Goal: Check status: Check status

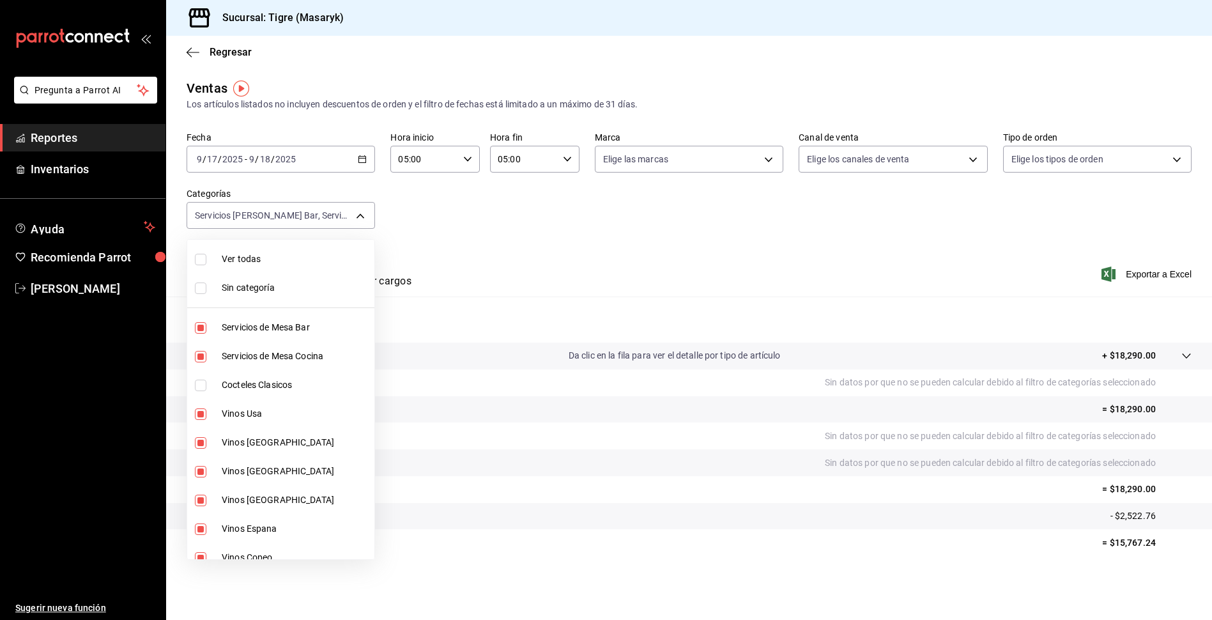
click at [187, 51] on div at bounding box center [606, 310] width 1212 height 620
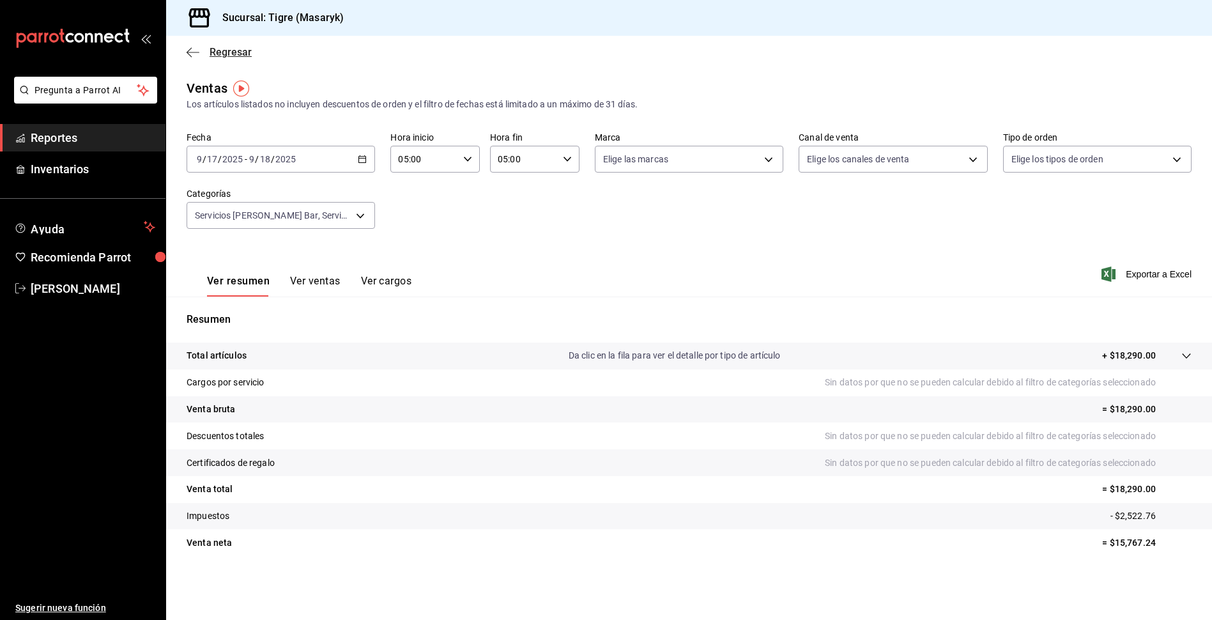
click at [196, 52] on icon "button" at bounding box center [193, 52] width 13 height 1
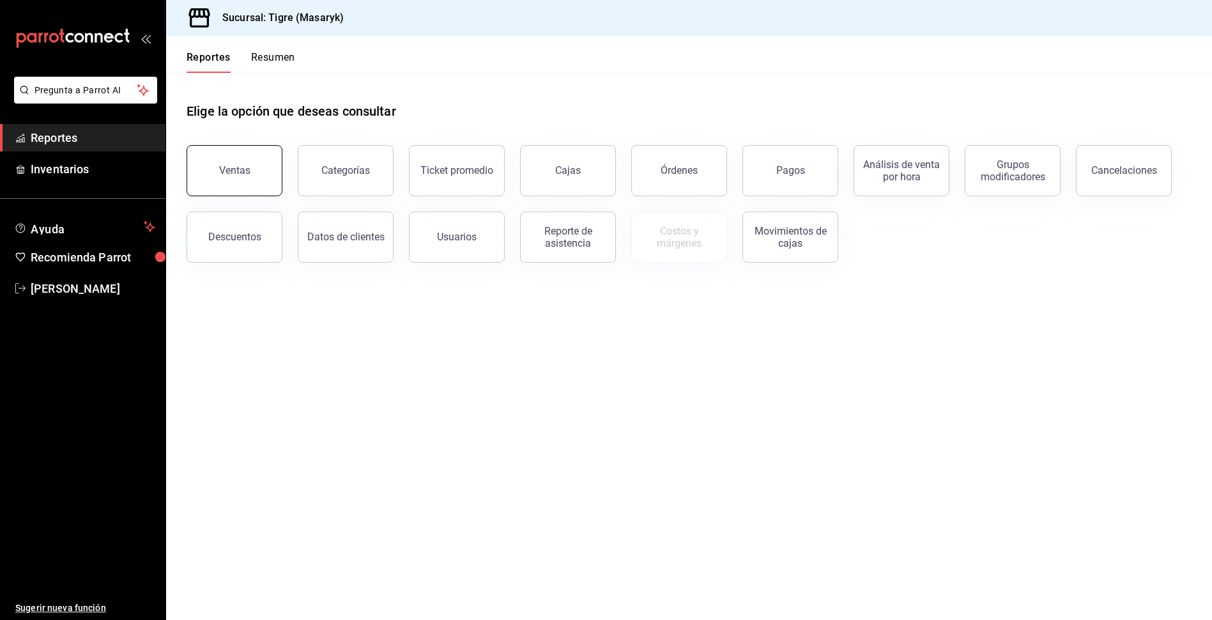
click at [256, 179] on button "Ventas" at bounding box center [235, 170] width 96 height 51
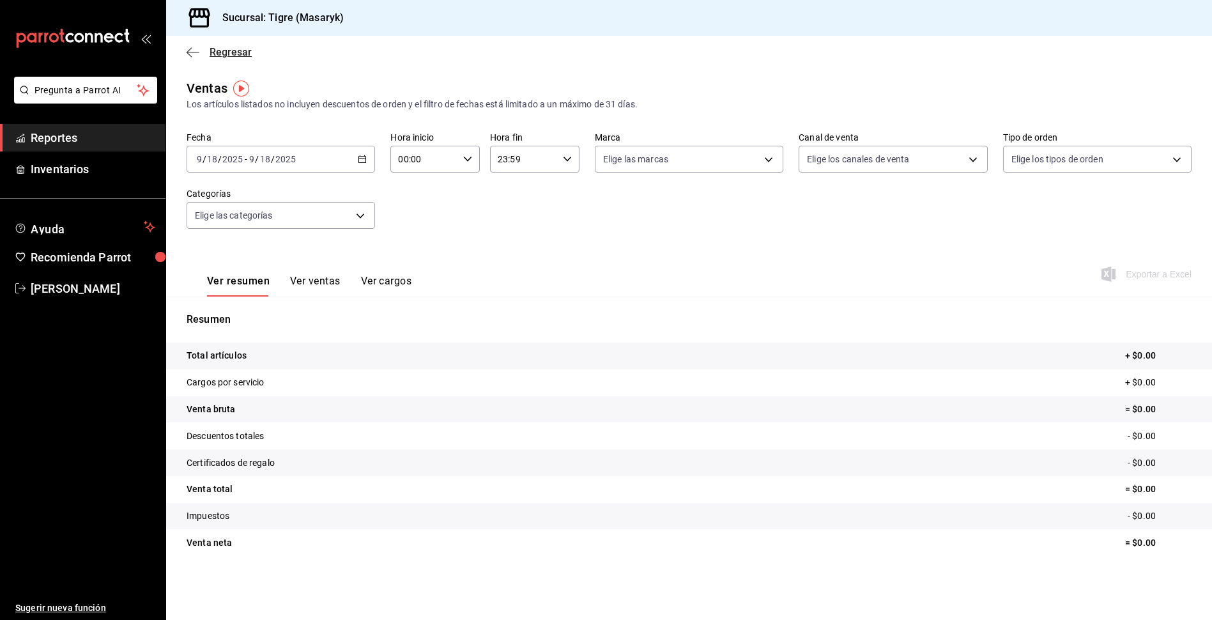
click at [192, 54] on icon "button" at bounding box center [193, 53] width 13 height 12
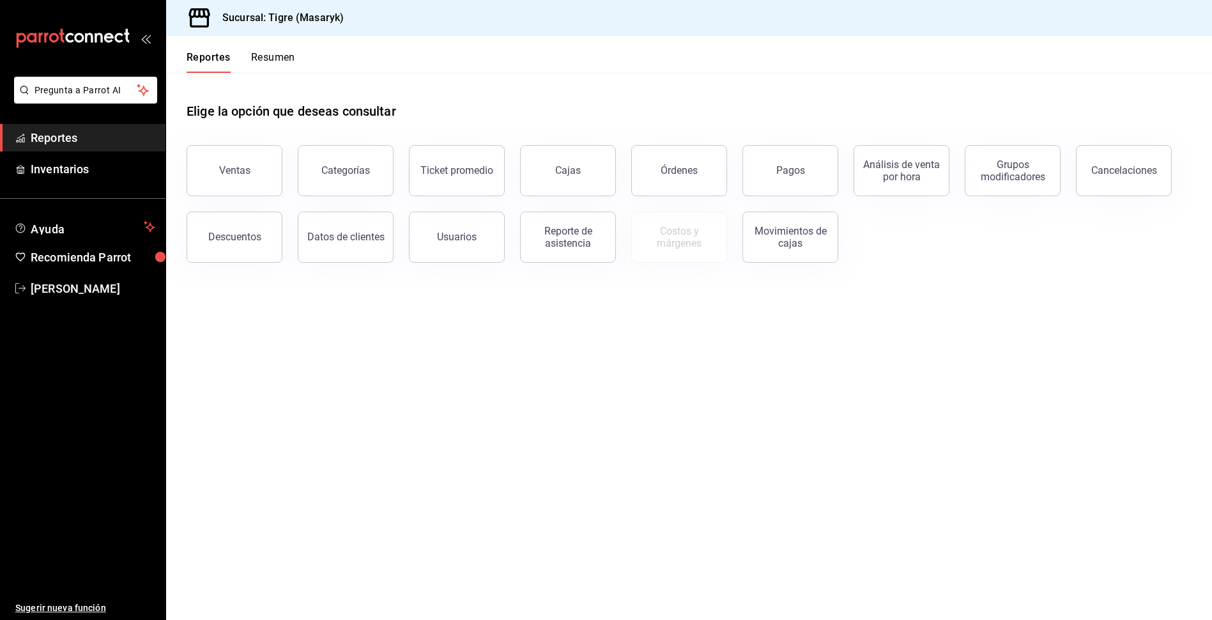
click at [258, 54] on button "Resumen" at bounding box center [273, 62] width 44 height 22
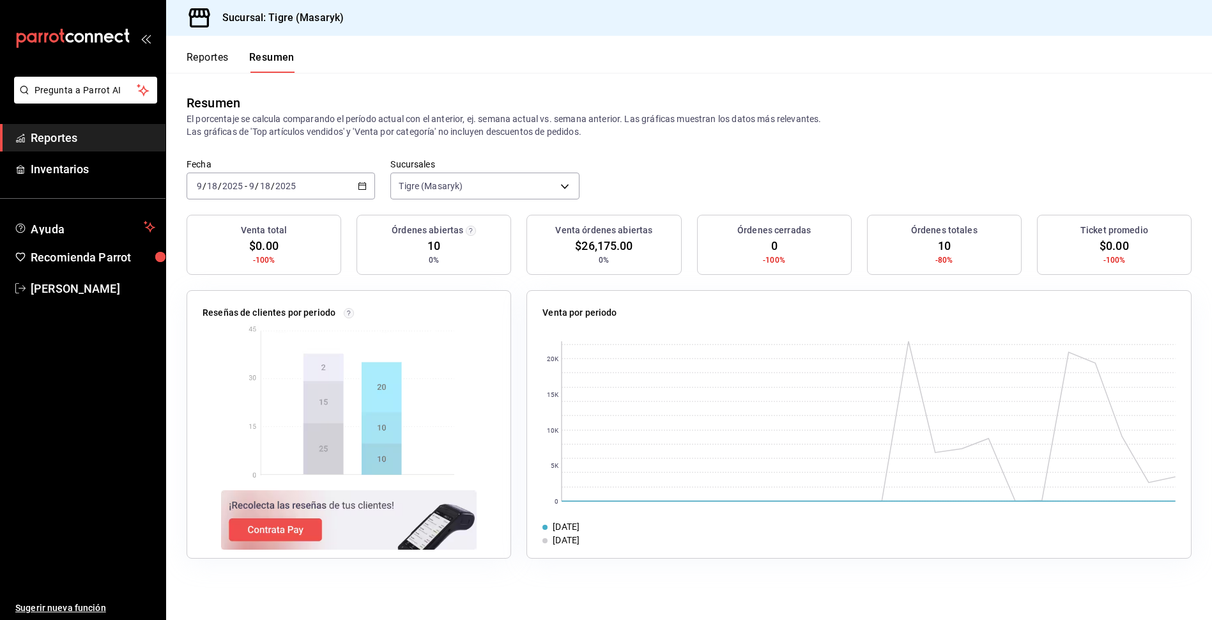
click at [214, 52] on button "Reportes" at bounding box center [208, 62] width 42 height 22
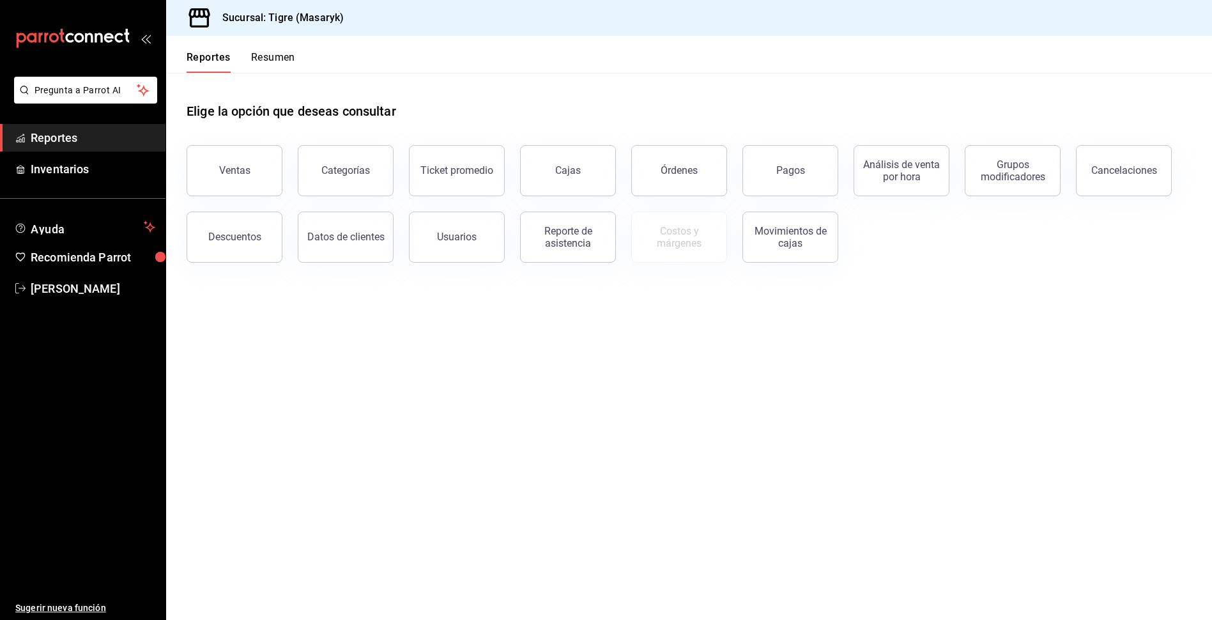
click at [265, 65] on button "Resumen" at bounding box center [273, 62] width 44 height 22
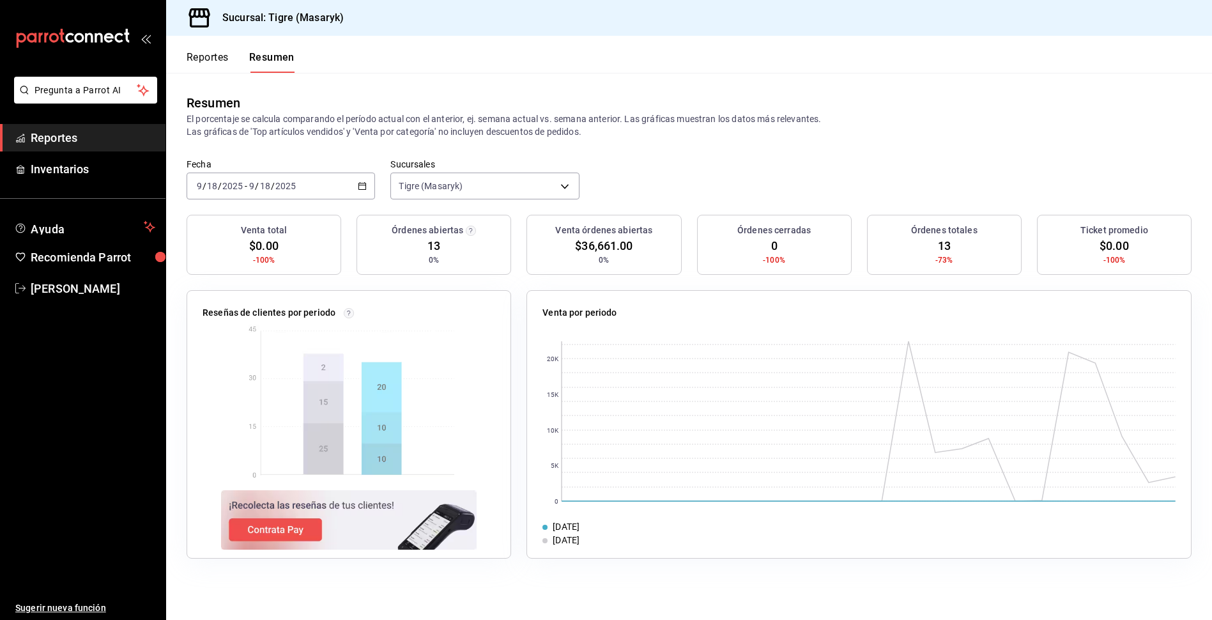
click at [199, 56] on button "Reportes" at bounding box center [208, 62] width 42 height 22
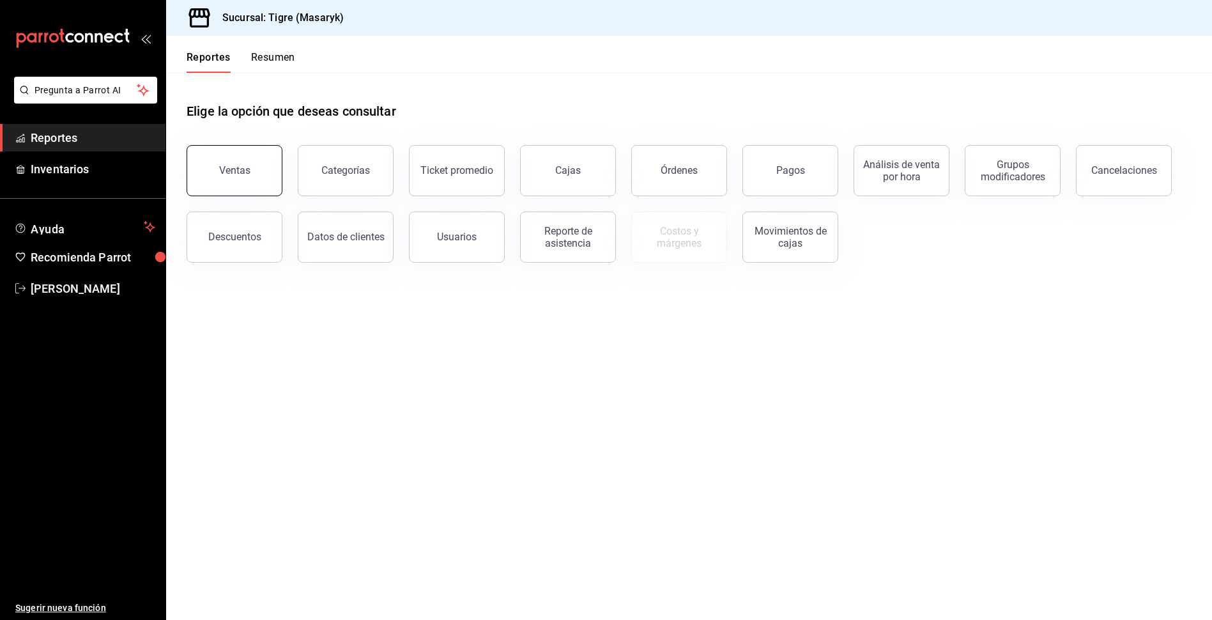
click at [243, 167] on div "Ventas" at bounding box center [234, 170] width 31 height 12
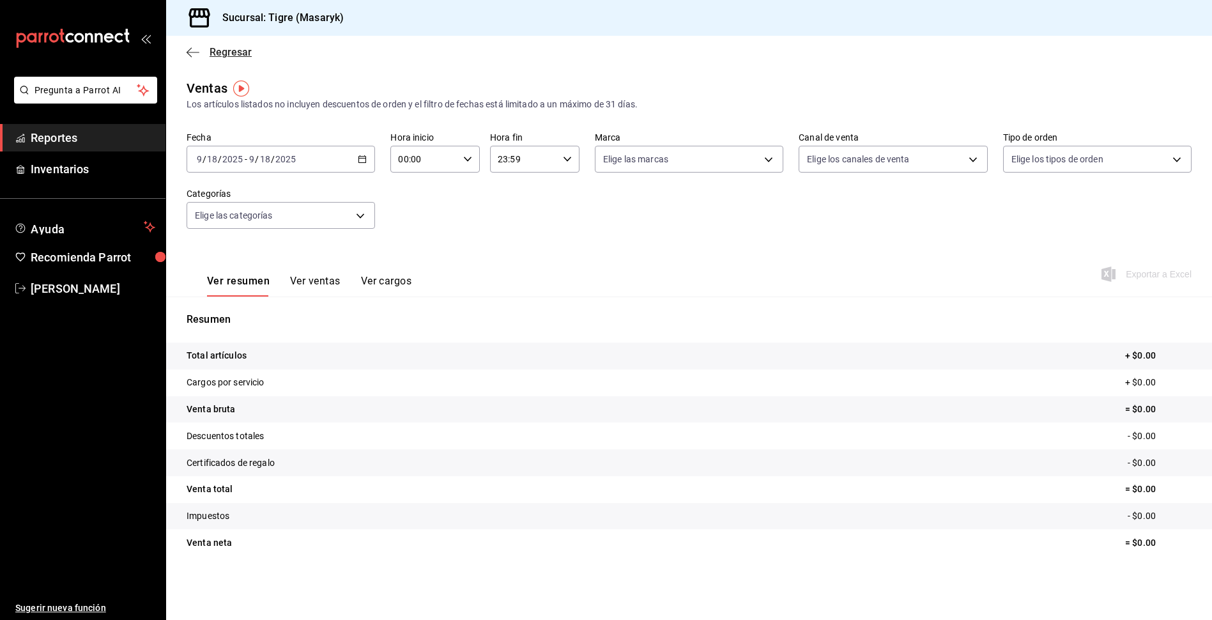
click at [196, 50] on icon "button" at bounding box center [193, 53] width 13 height 12
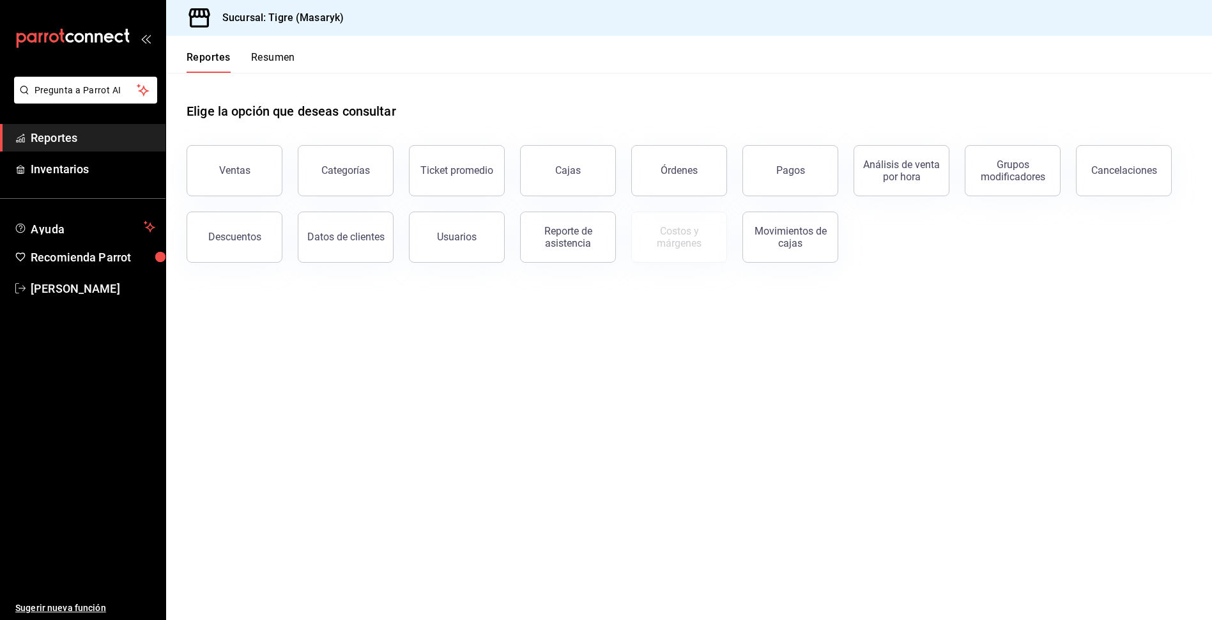
click at [272, 62] on button "Resumen" at bounding box center [273, 62] width 44 height 22
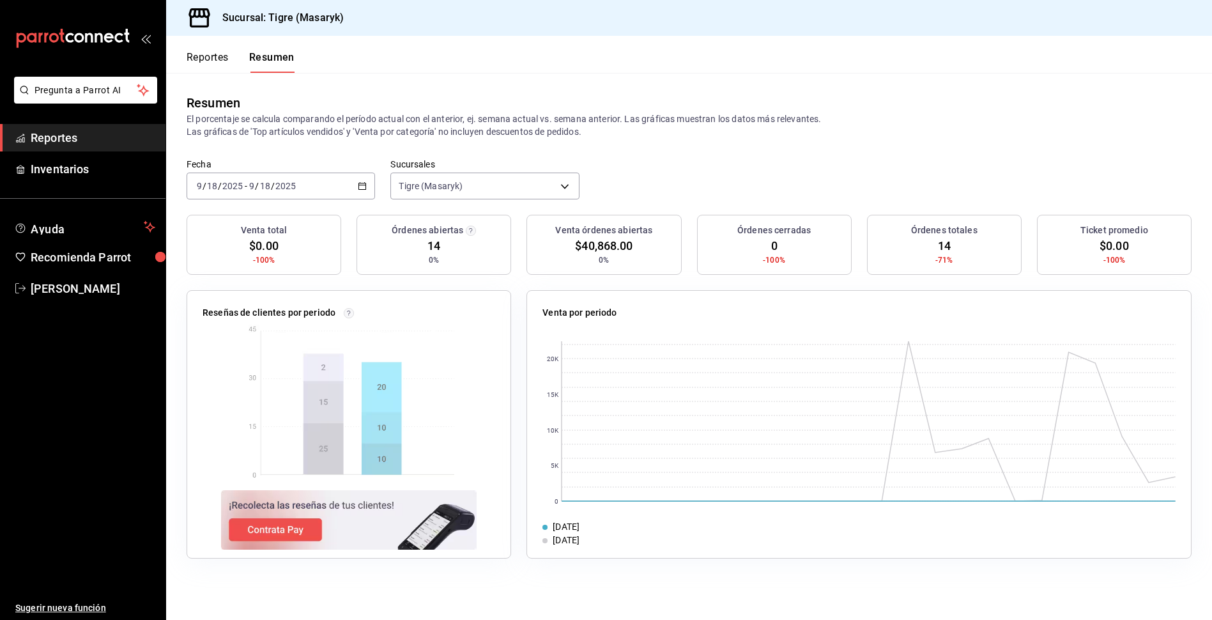
click at [194, 66] on button "Reportes" at bounding box center [208, 62] width 42 height 22
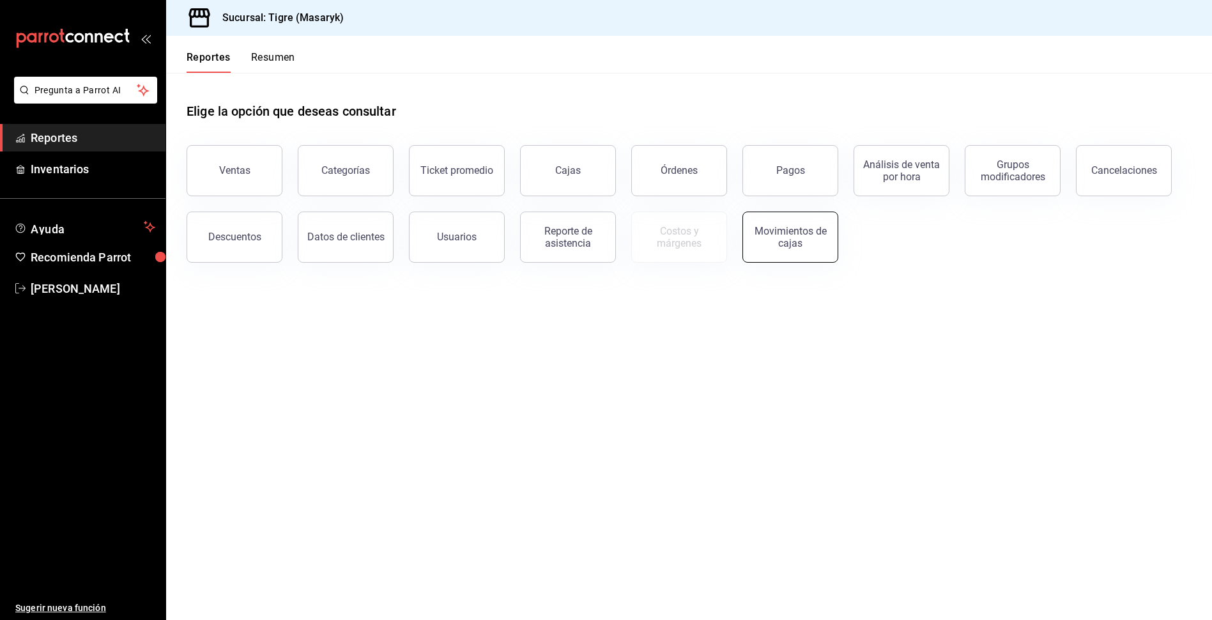
click at [751, 237] on button "Movimientos de cajas" at bounding box center [790, 236] width 96 height 51
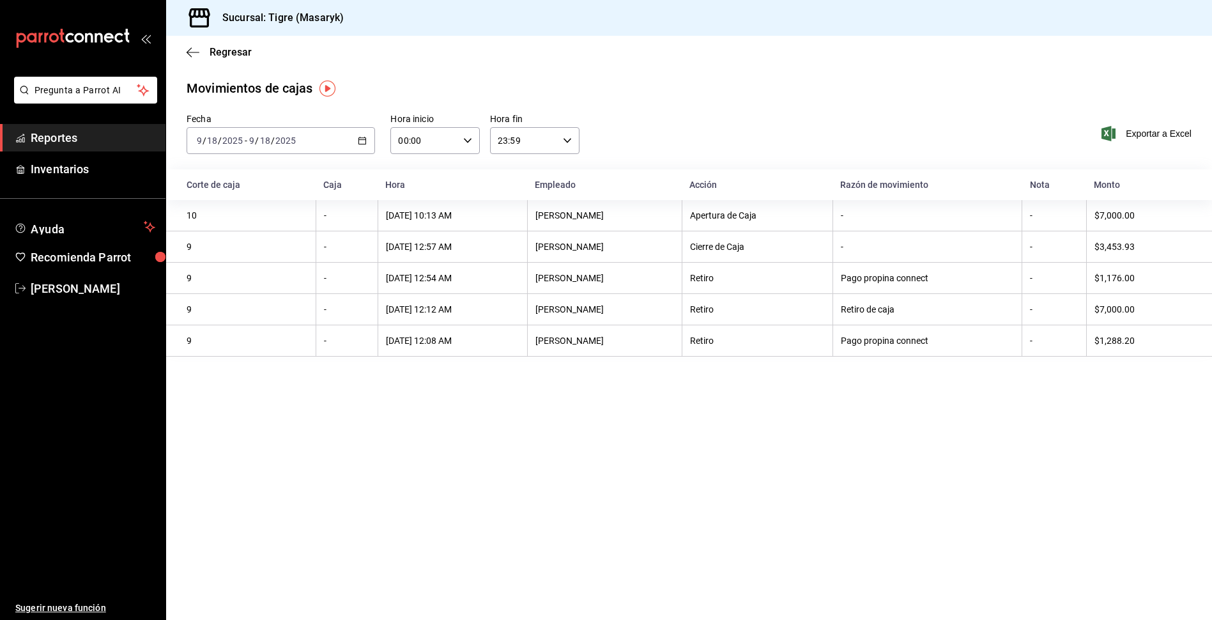
click at [358, 140] on icon "button" at bounding box center [362, 140] width 9 height 9
click at [213, 319] on span "Rango de fechas" at bounding box center [246, 322] width 99 height 13
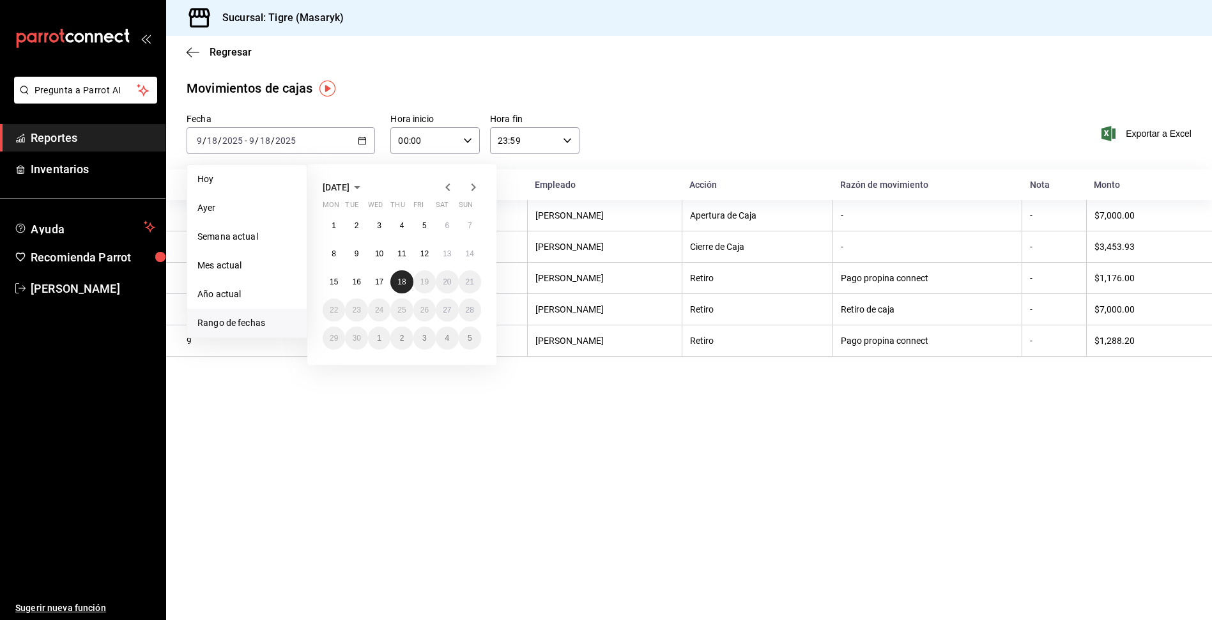
click at [401, 286] on button "18" at bounding box center [401, 281] width 22 height 23
click at [433, 141] on input "00:00" at bounding box center [424, 141] width 68 height 26
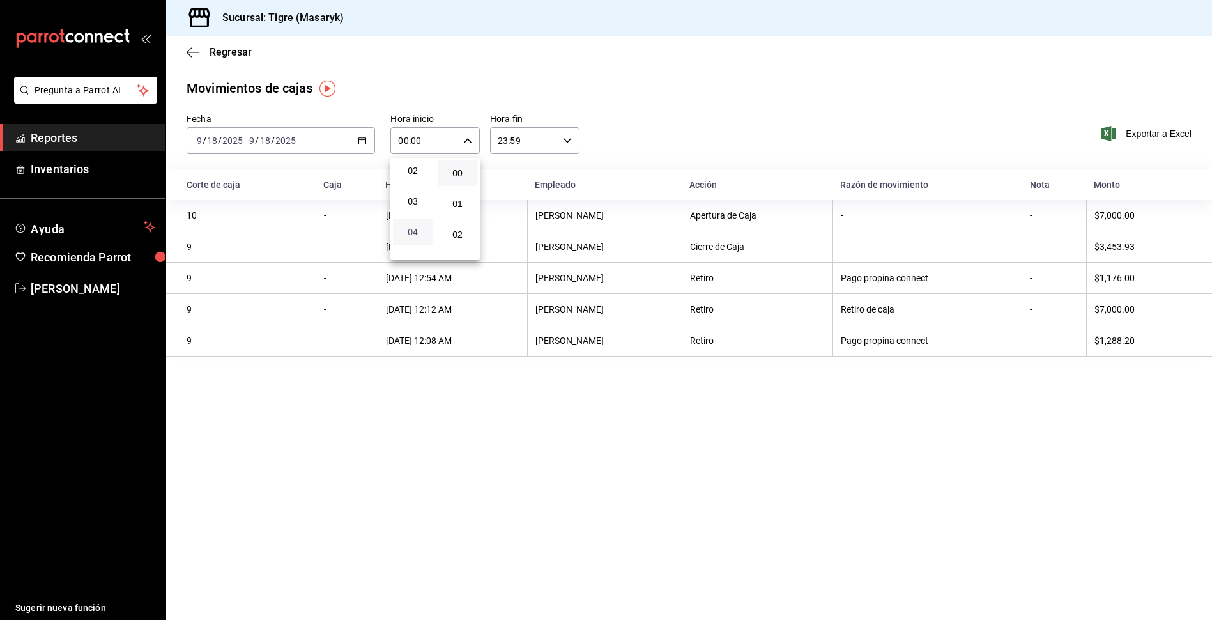
scroll to position [128, 0]
click at [417, 196] on span "05" at bounding box center [413, 199] width 24 height 10
type input "05:00"
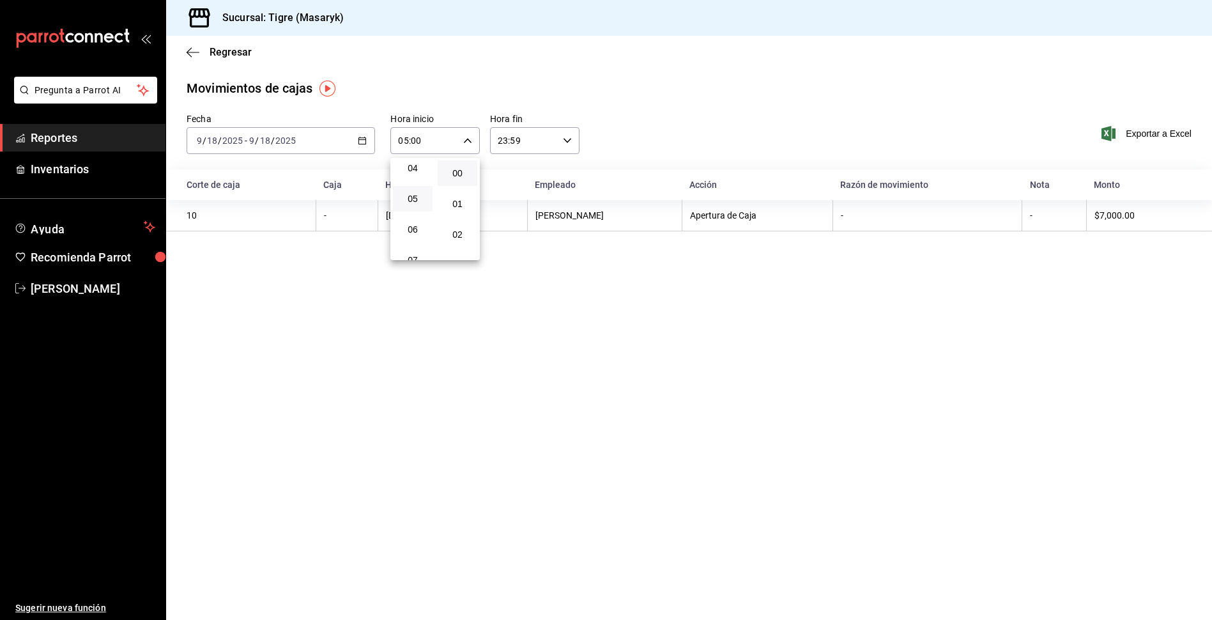
click at [442, 387] on div at bounding box center [606, 310] width 1212 height 620
